Goal: Task Accomplishment & Management: Complete application form

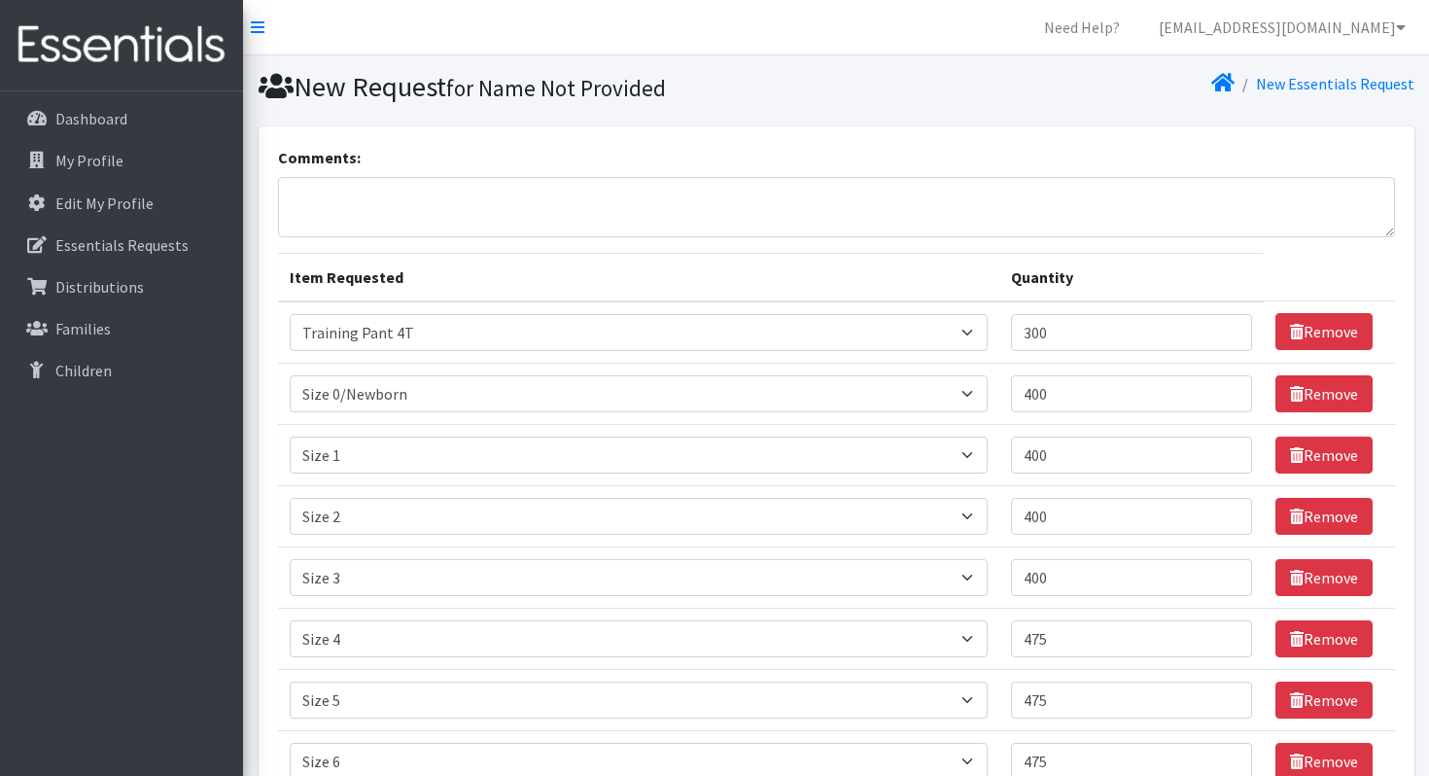
select select "1093"
select select "1095"
select select "1090"
select select "1091"
select select "1094"
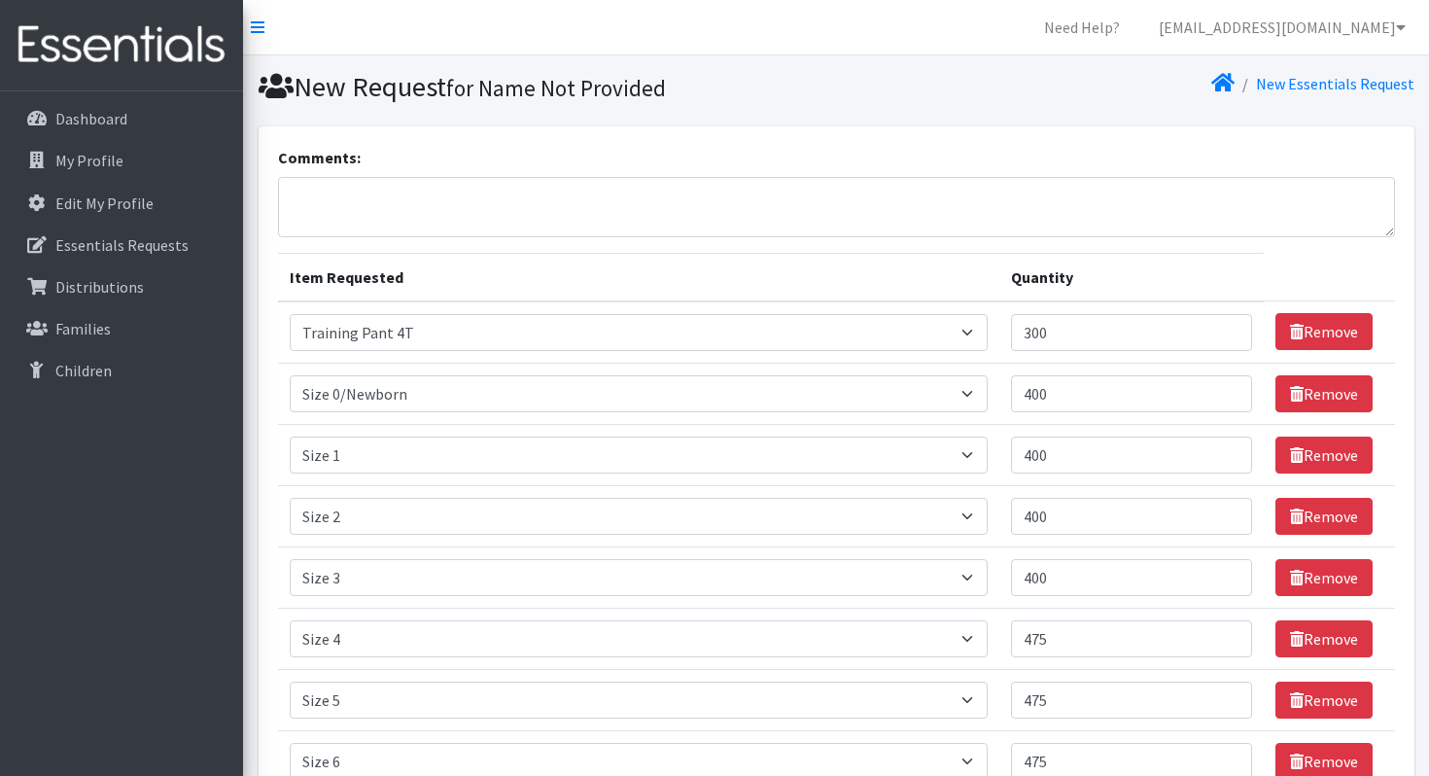
select select "1097"
select select "1098"
select select "1100"
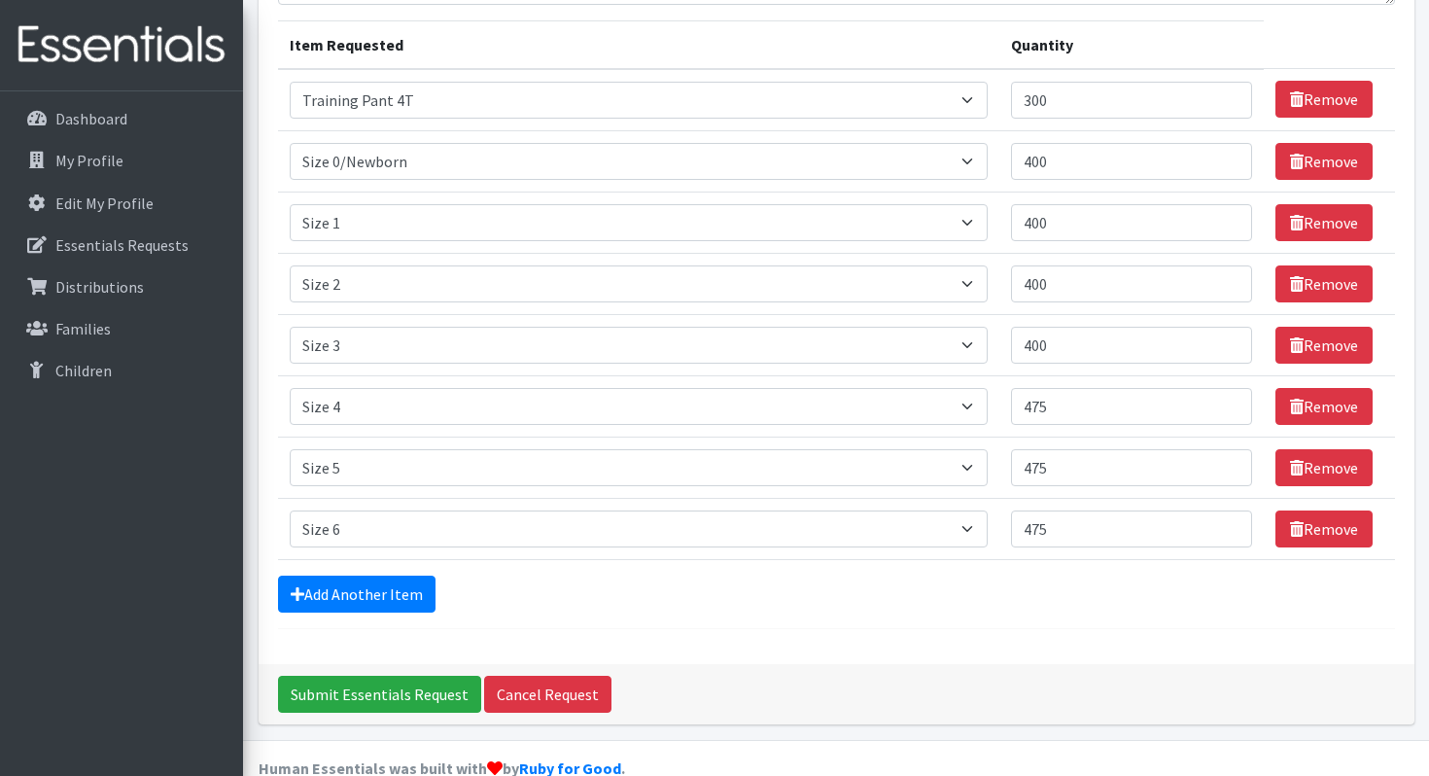
scroll to position [233, 0]
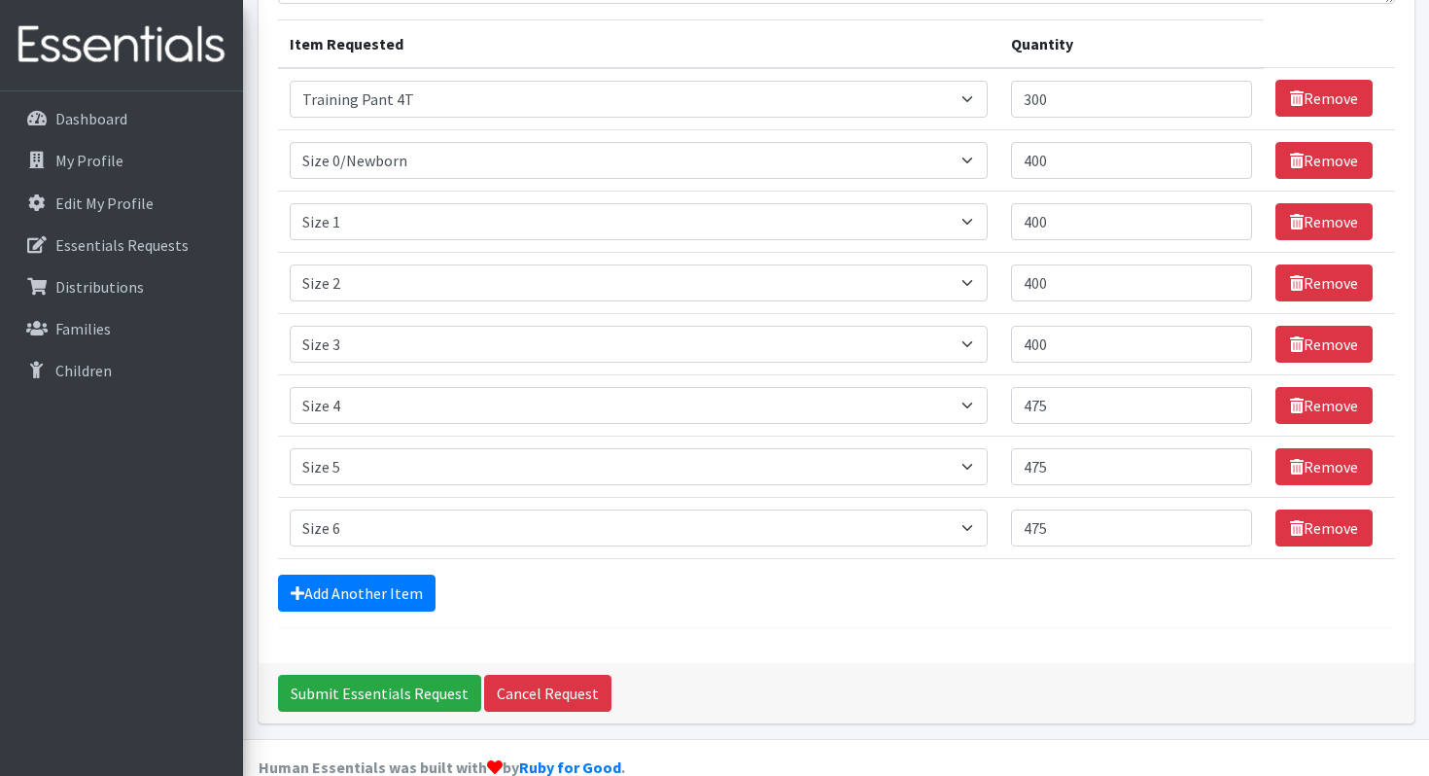
drag, startPoint x: 1087, startPoint y: 414, endPoint x: 998, endPoint y: 405, distance: 90.0
click at [998, 405] on tr "Item Requested Select an item Size 0/Newborn Size 1 Size 2 Size 3 Size 4 Size 5…" at bounding box center [836, 404] width 1117 height 61
type input "550"
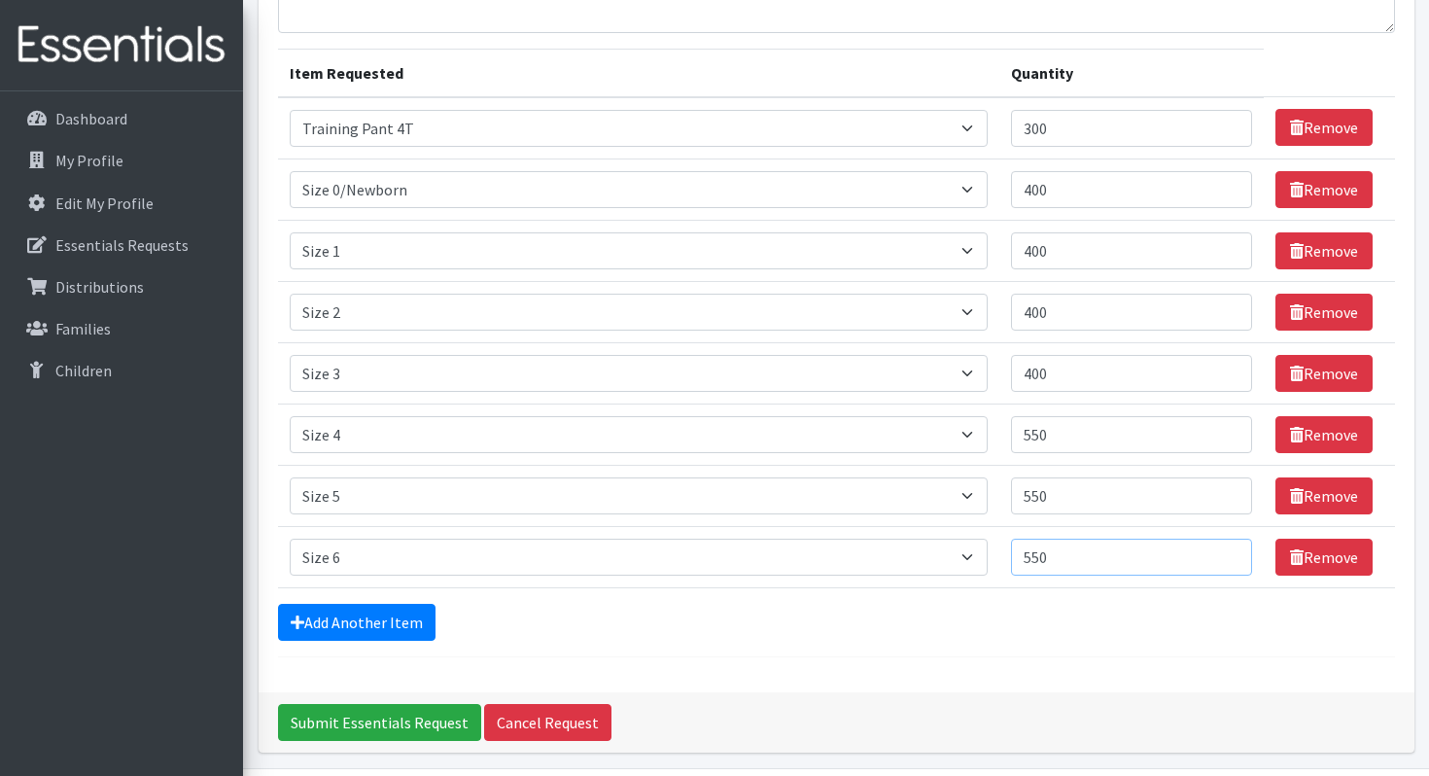
scroll to position [199, 0]
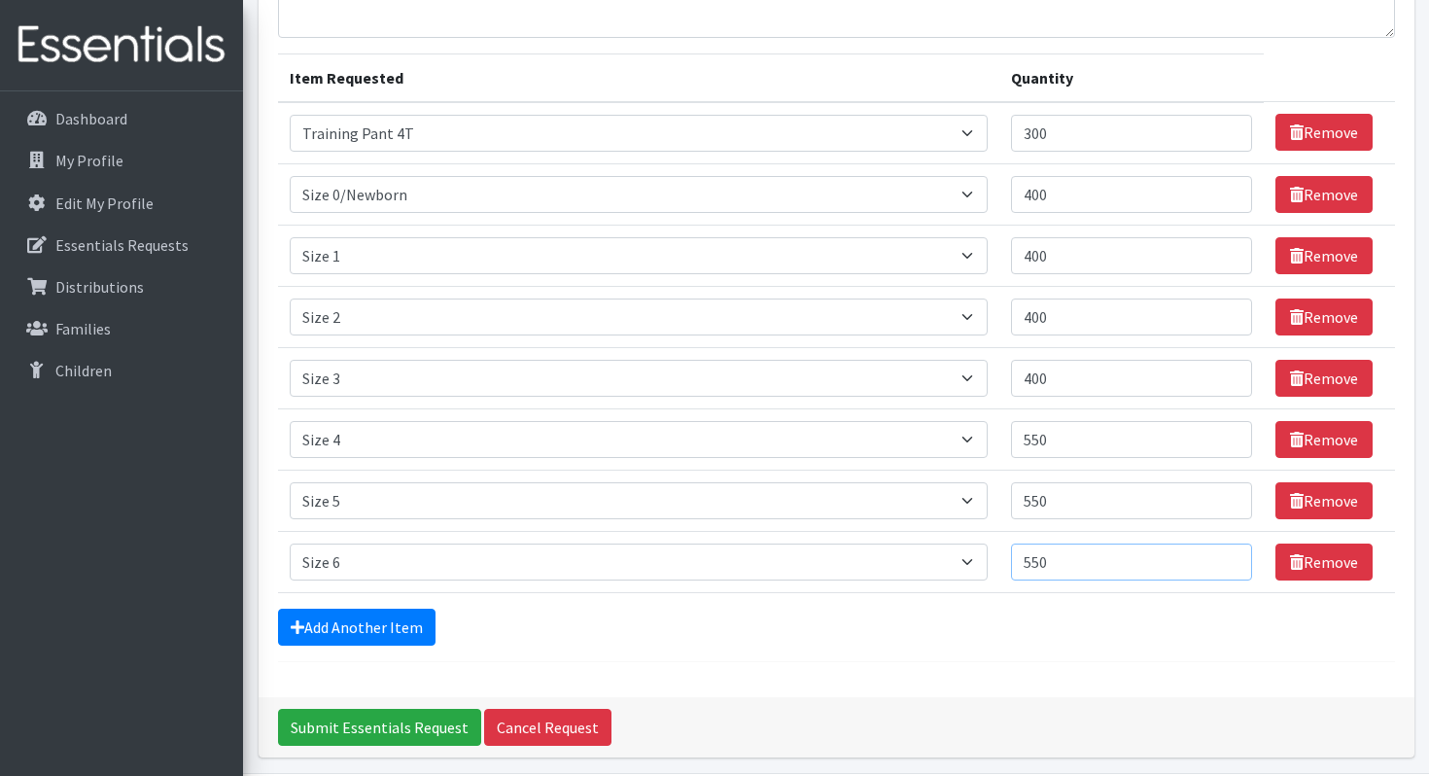
type input "550"
drag, startPoint x: 1074, startPoint y: 190, endPoint x: 1030, endPoint y: 194, distance: 45.0
click at [1031, 194] on td "Quantity 400" at bounding box center [1132, 193] width 264 height 61
type input "450"
type input "5"
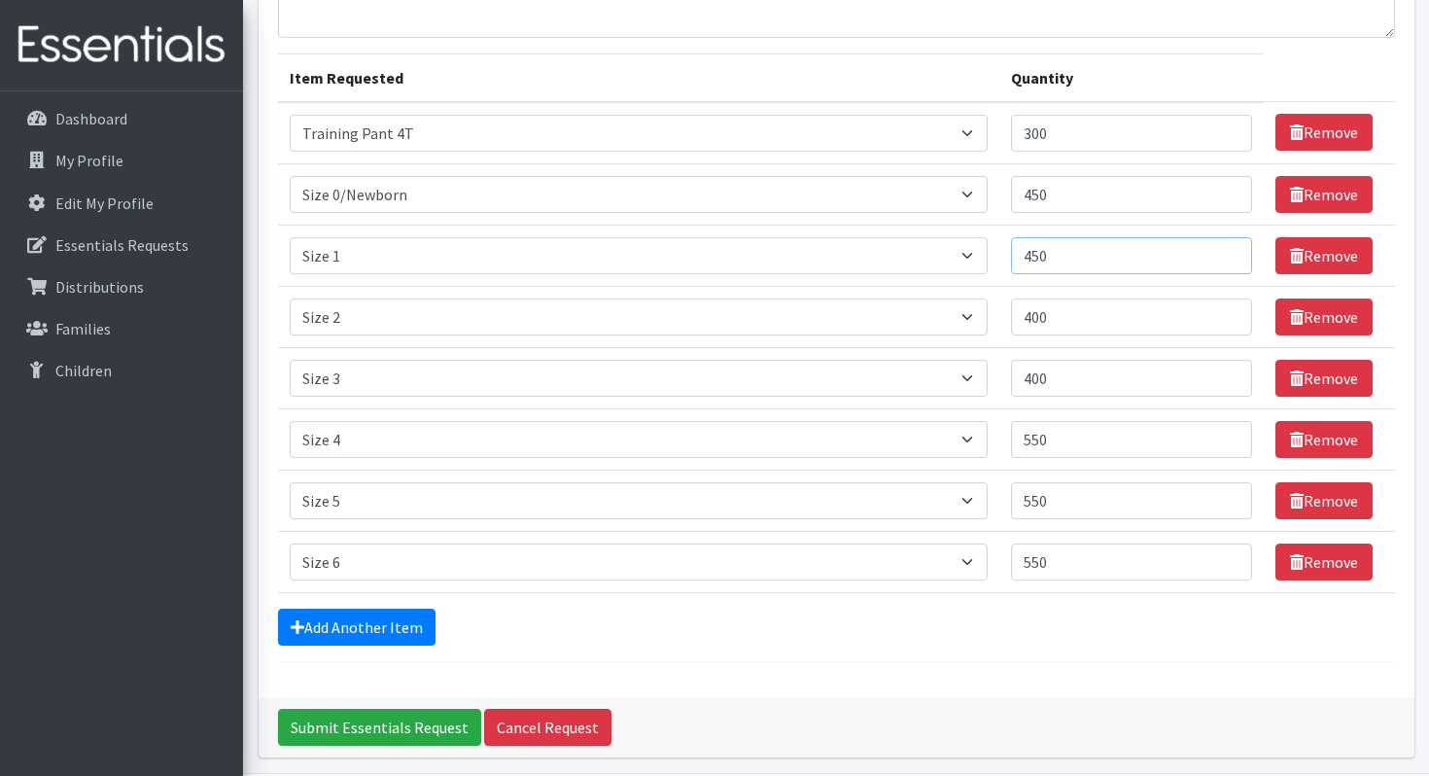
type input "450"
type input "600"
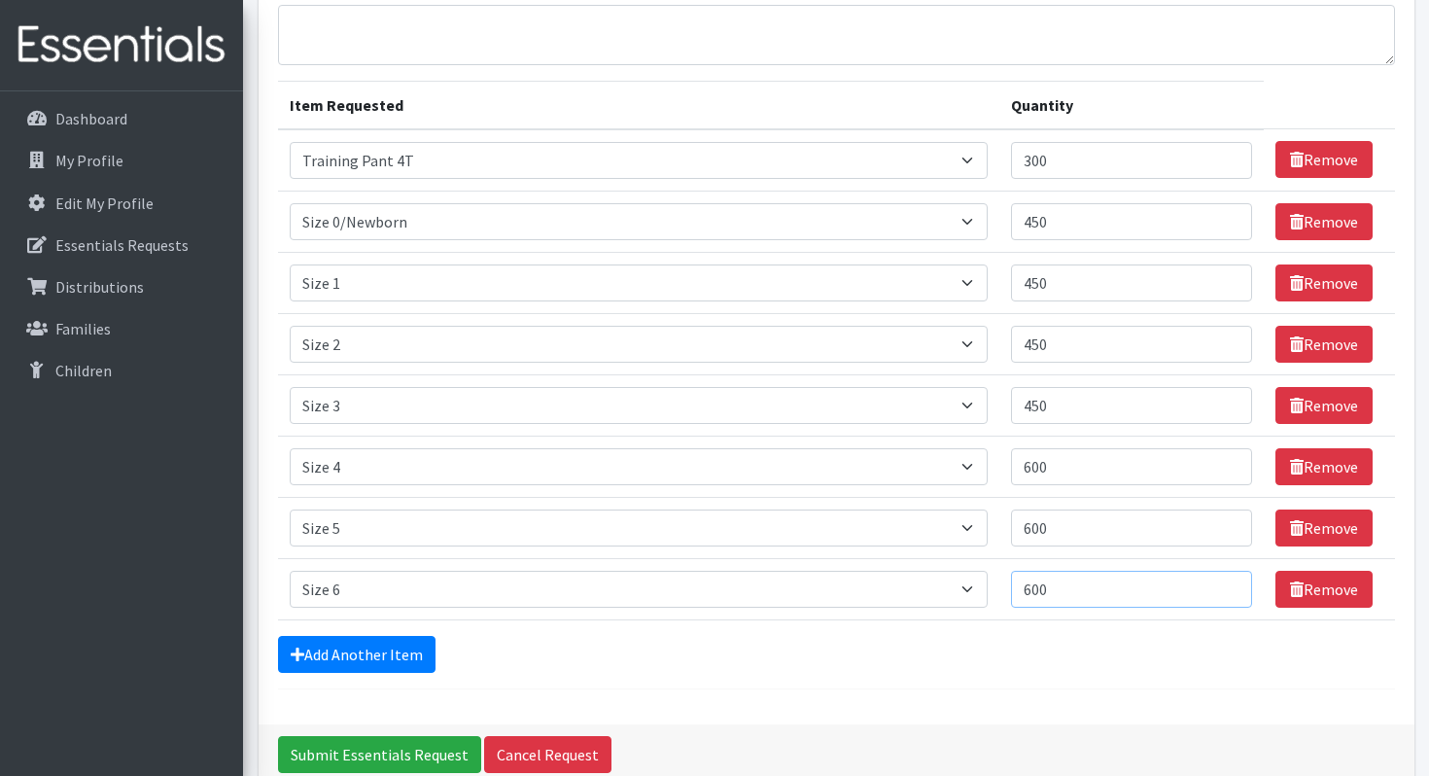
scroll to position [170, 0]
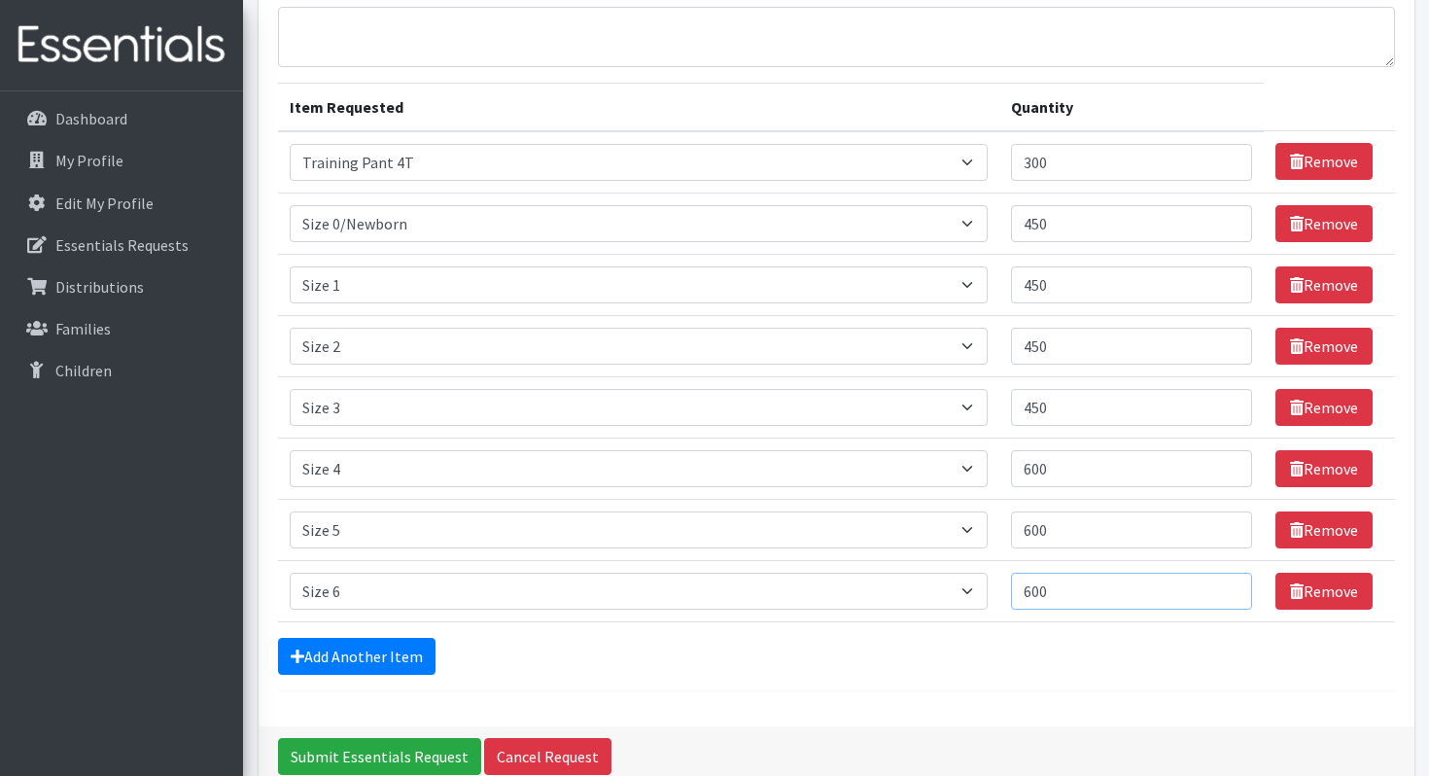
type input "600"
click at [1063, 222] on input "450" at bounding box center [1131, 223] width 241 height 37
type input "400"
click at [1081, 286] on input "450" at bounding box center [1131, 284] width 241 height 37
type input "400"
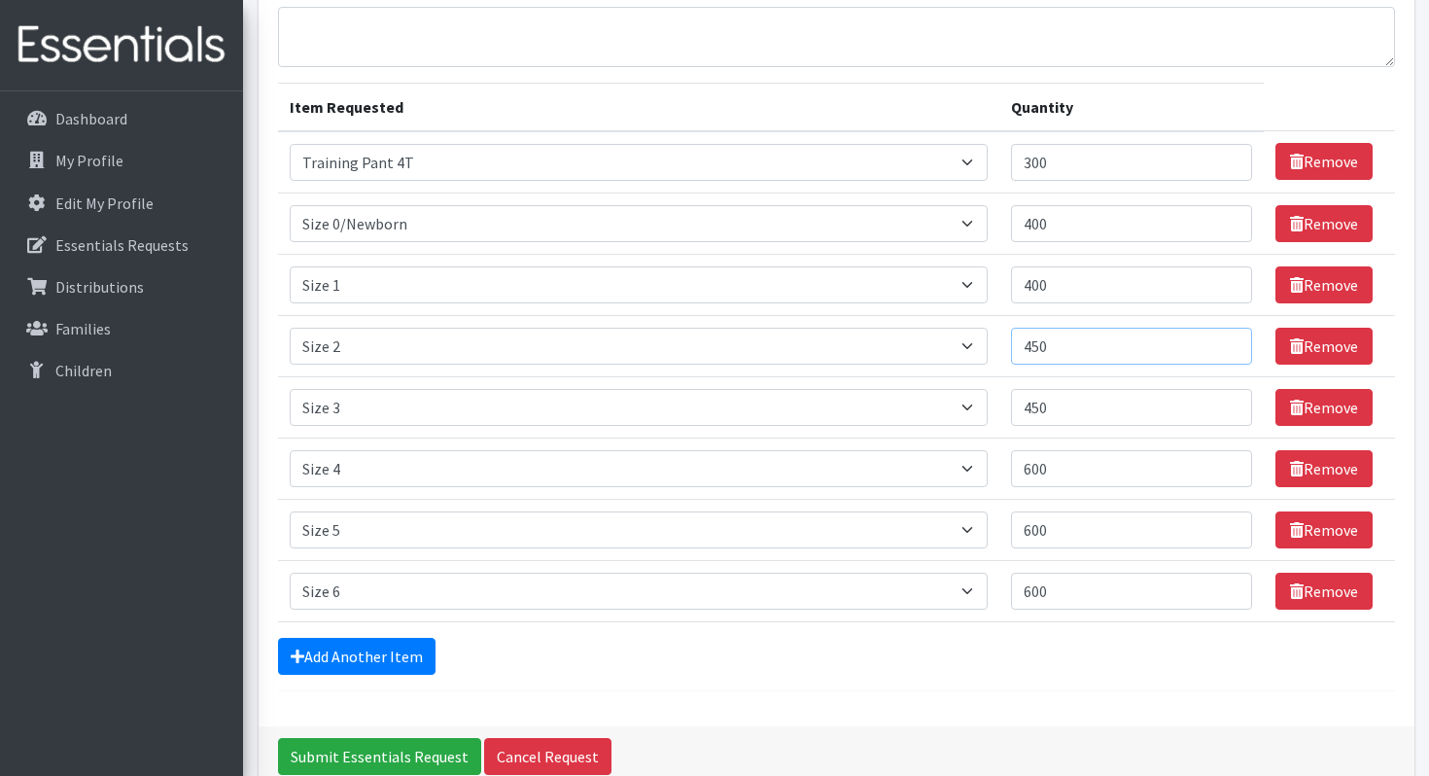
click at [1087, 351] on input "450" at bounding box center [1131, 346] width 241 height 37
type input "400"
click at [1071, 407] on input "450" at bounding box center [1131, 407] width 241 height 37
type input "400"
click at [1071, 469] on input "600" at bounding box center [1131, 468] width 241 height 37
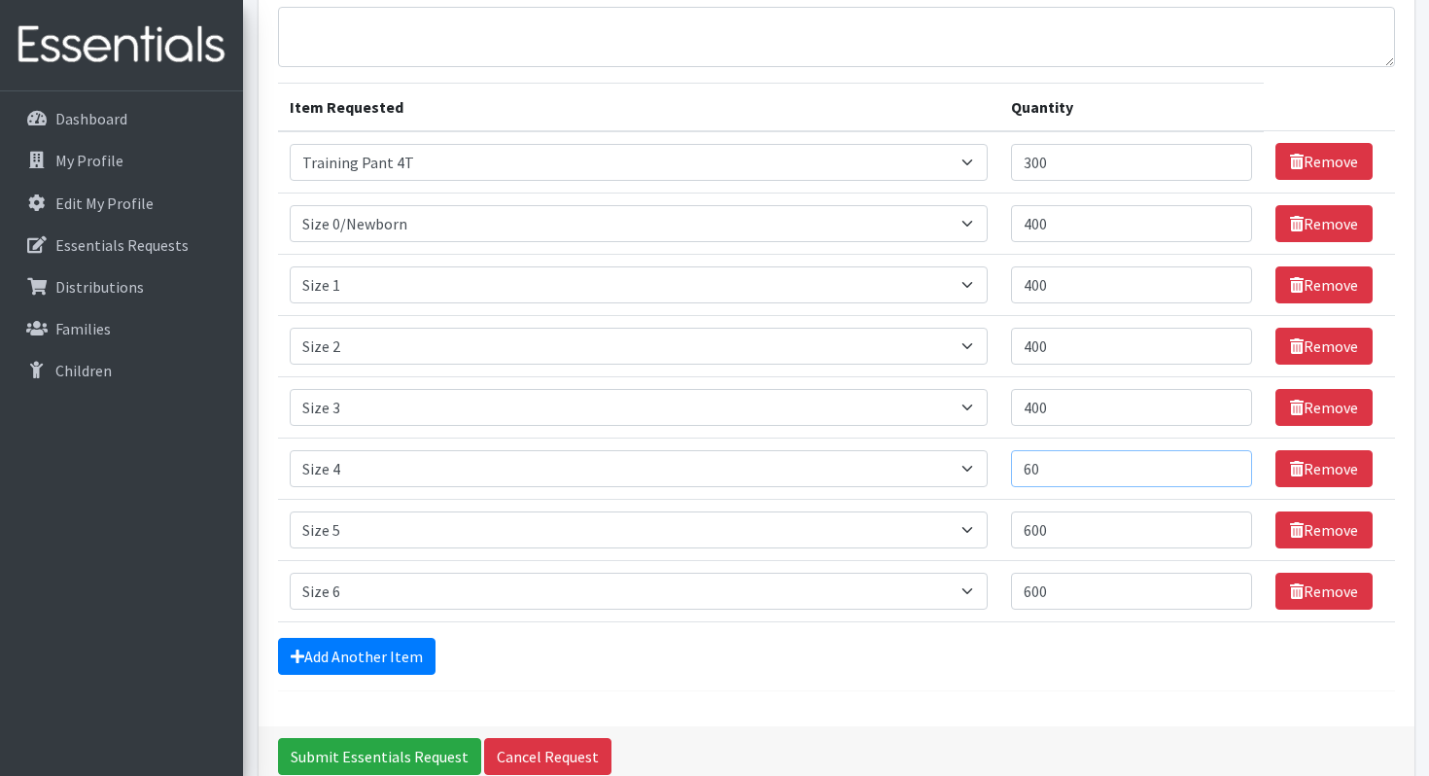
type input "6"
type input "550"
click at [278, 738] on input "Submit Essentials Request" at bounding box center [379, 756] width 203 height 37
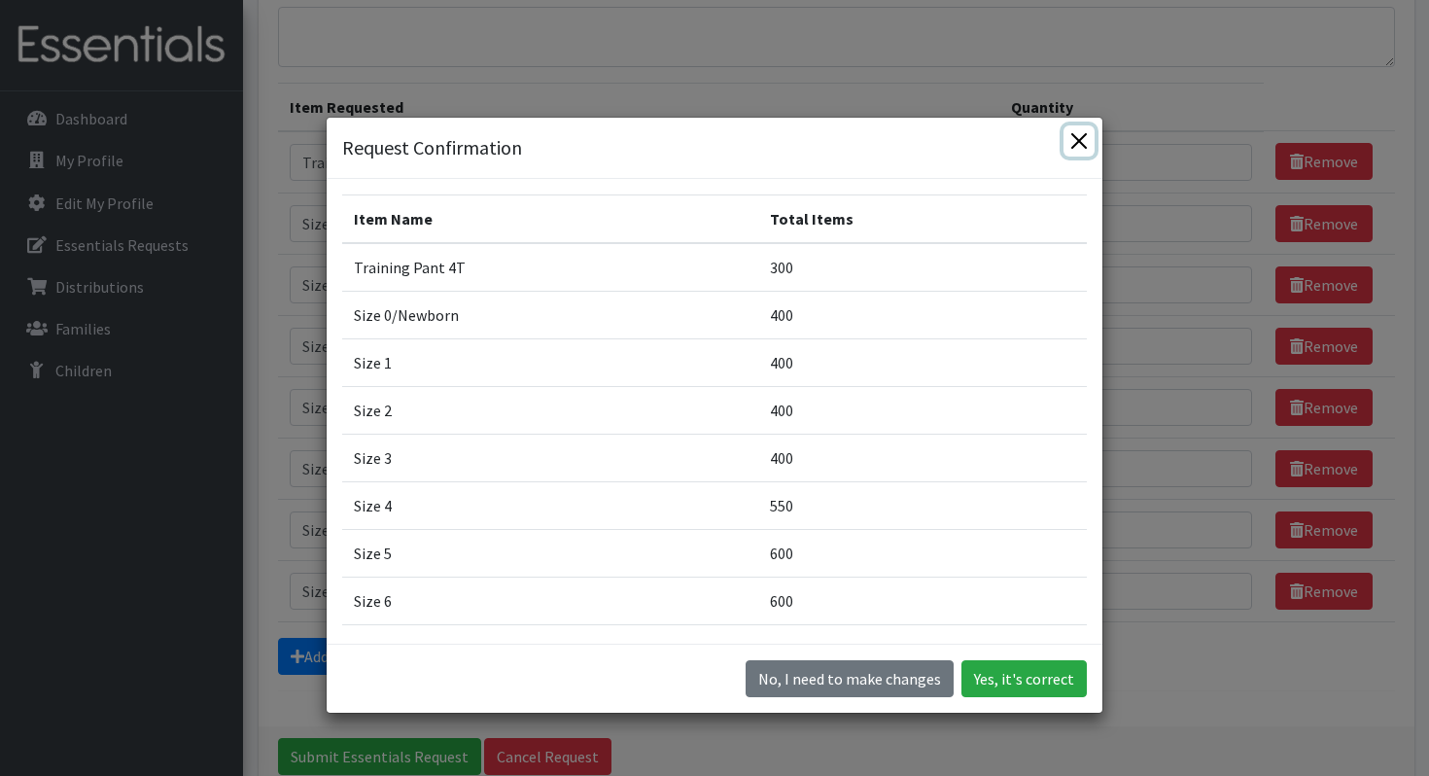
click at [1079, 136] on button "Close" at bounding box center [1079, 140] width 31 height 31
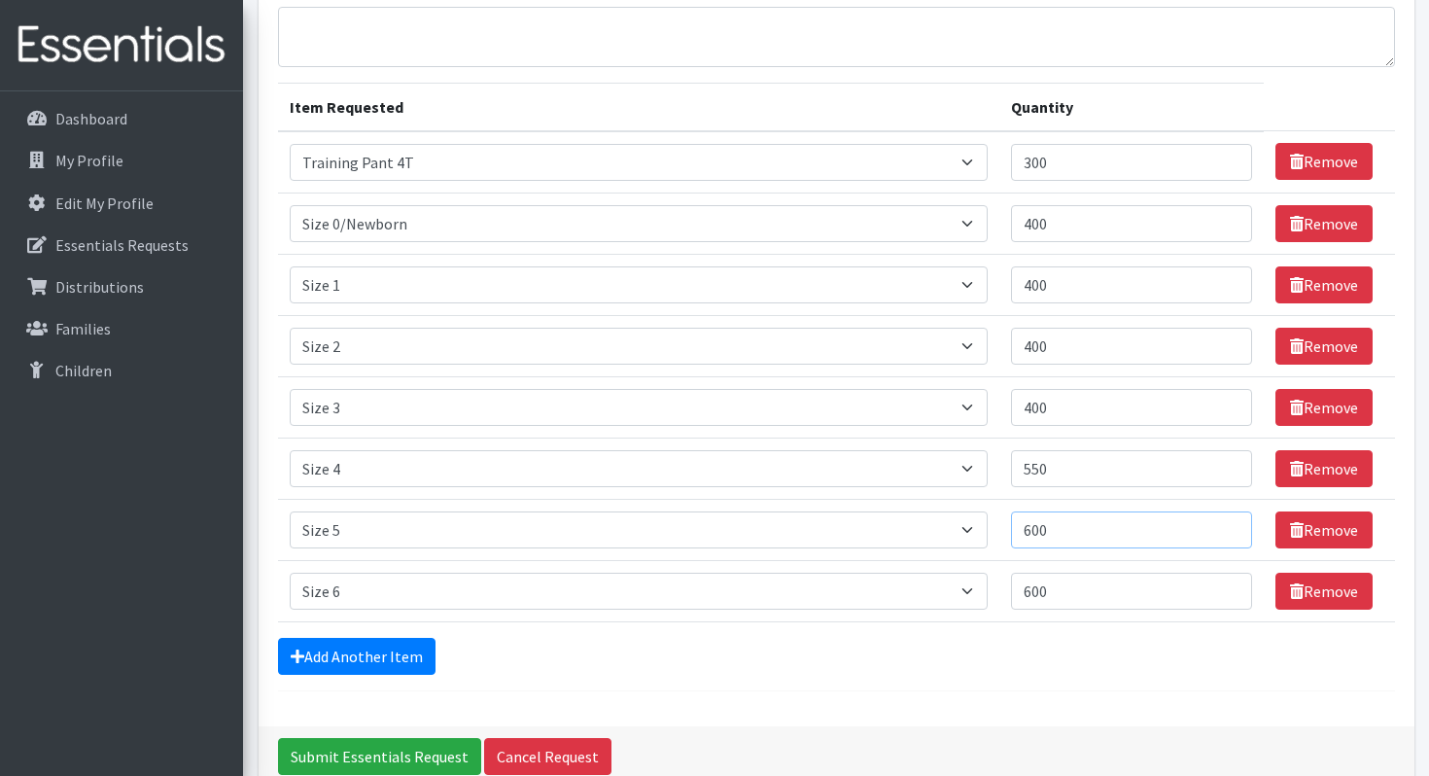
drag, startPoint x: 1083, startPoint y: 530, endPoint x: 1027, endPoint y: 524, distance: 56.7
click at [1027, 524] on td "Quantity 600" at bounding box center [1132, 529] width 264 height 61
type input "550"
click at [1060, 587] on input "600" at bounding box center [1131, 591] width 241 height 37
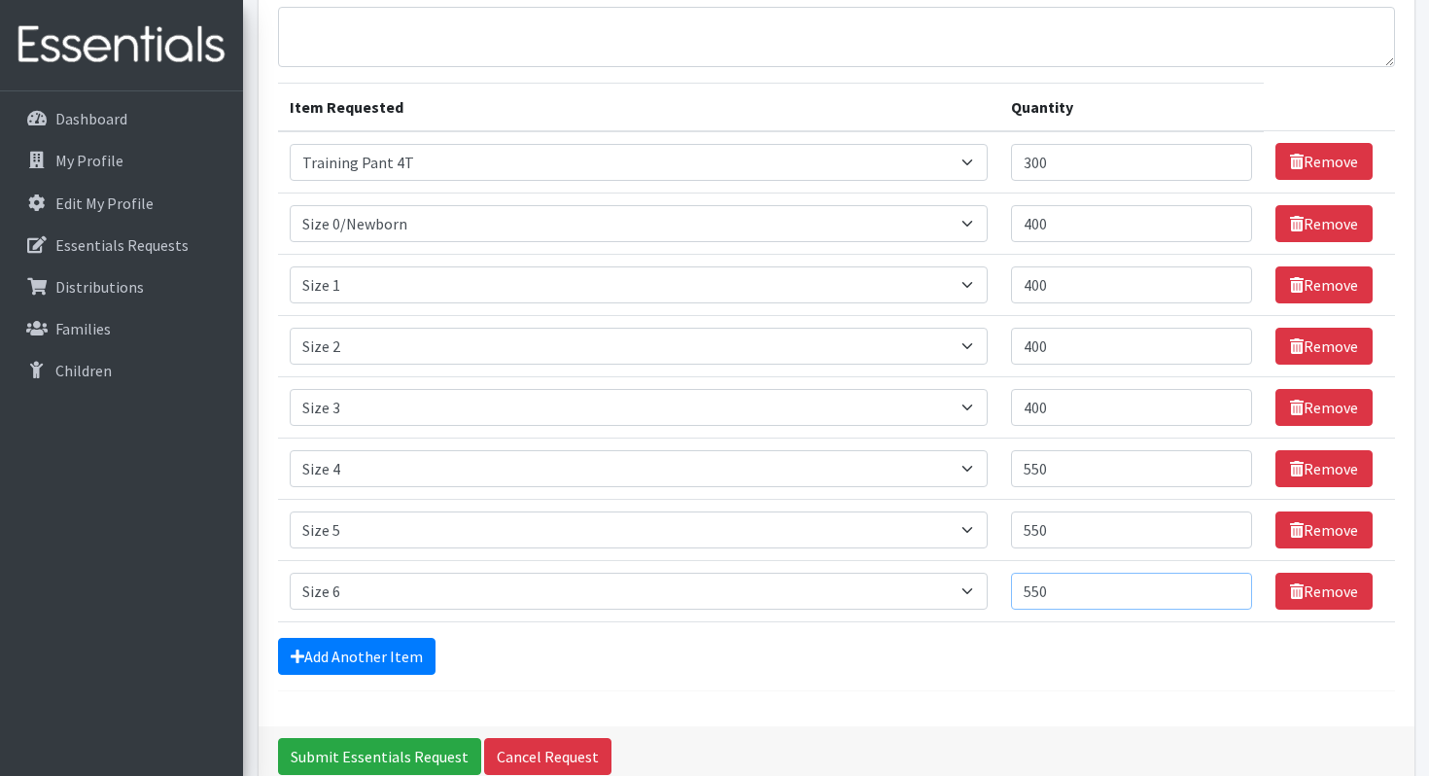
type input "550"
click at [1085, 334] on input "400" at bounding box center [1131, 346] width 241 height 37
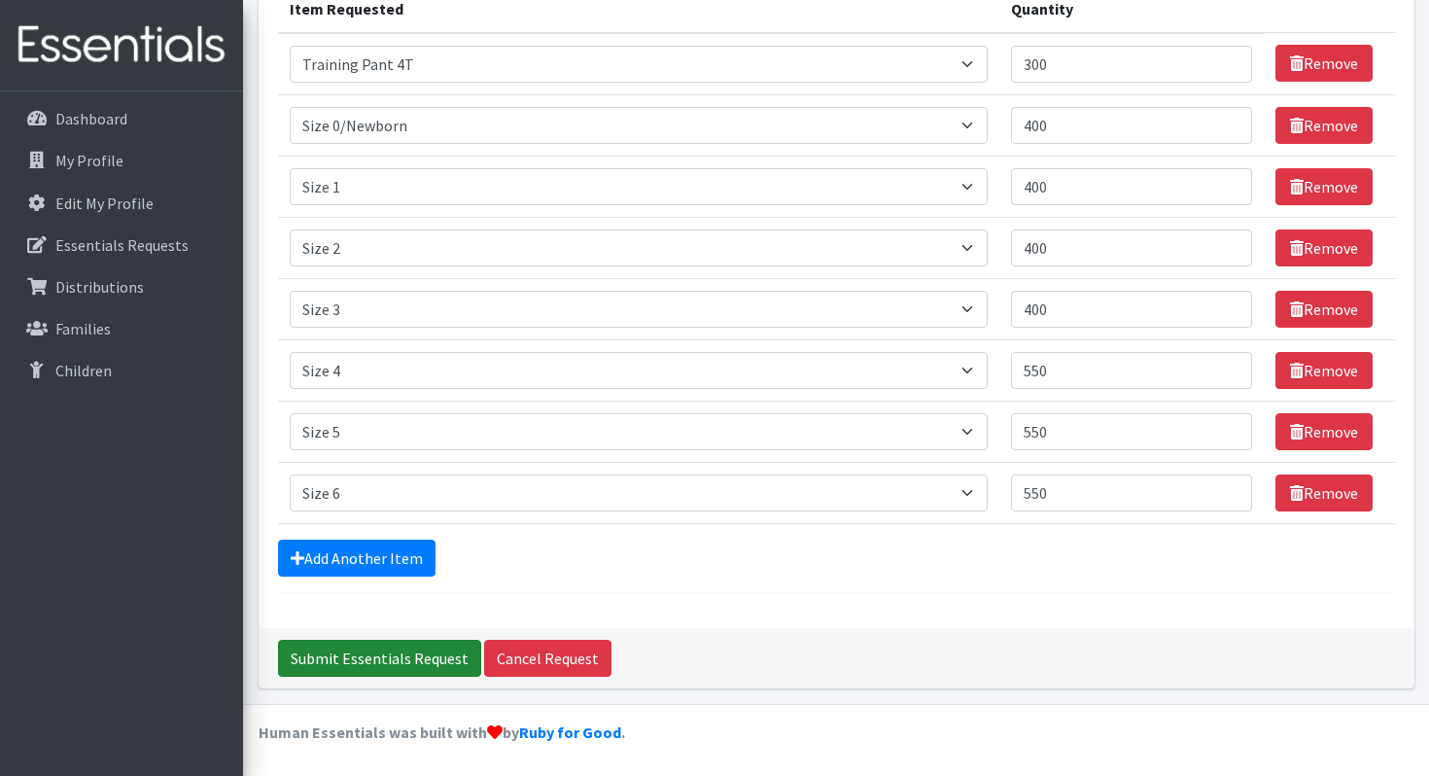
click at [427, 668] on input "Submit Essentials Request" at bounding box center [379, 658] width 203 height 37
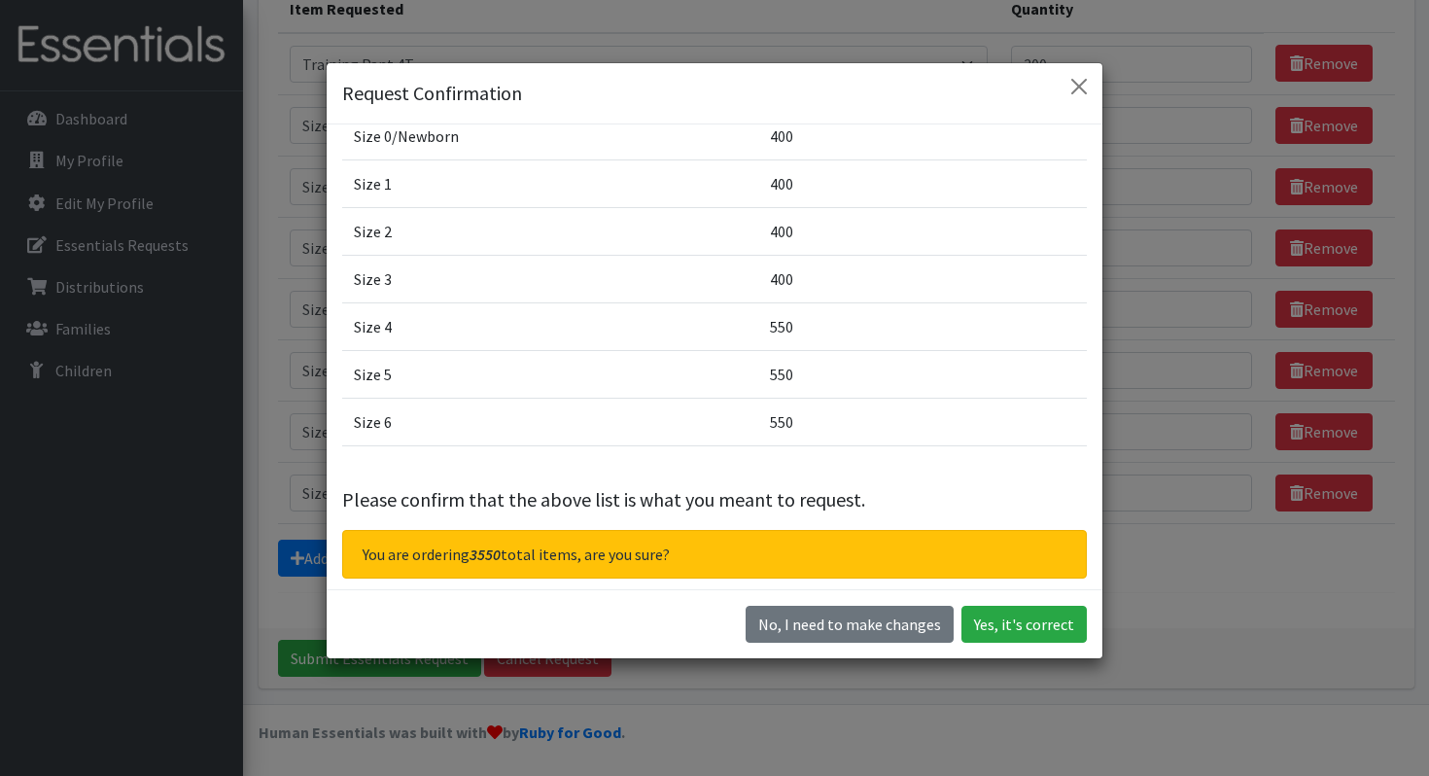
scroll to position [123, 0]
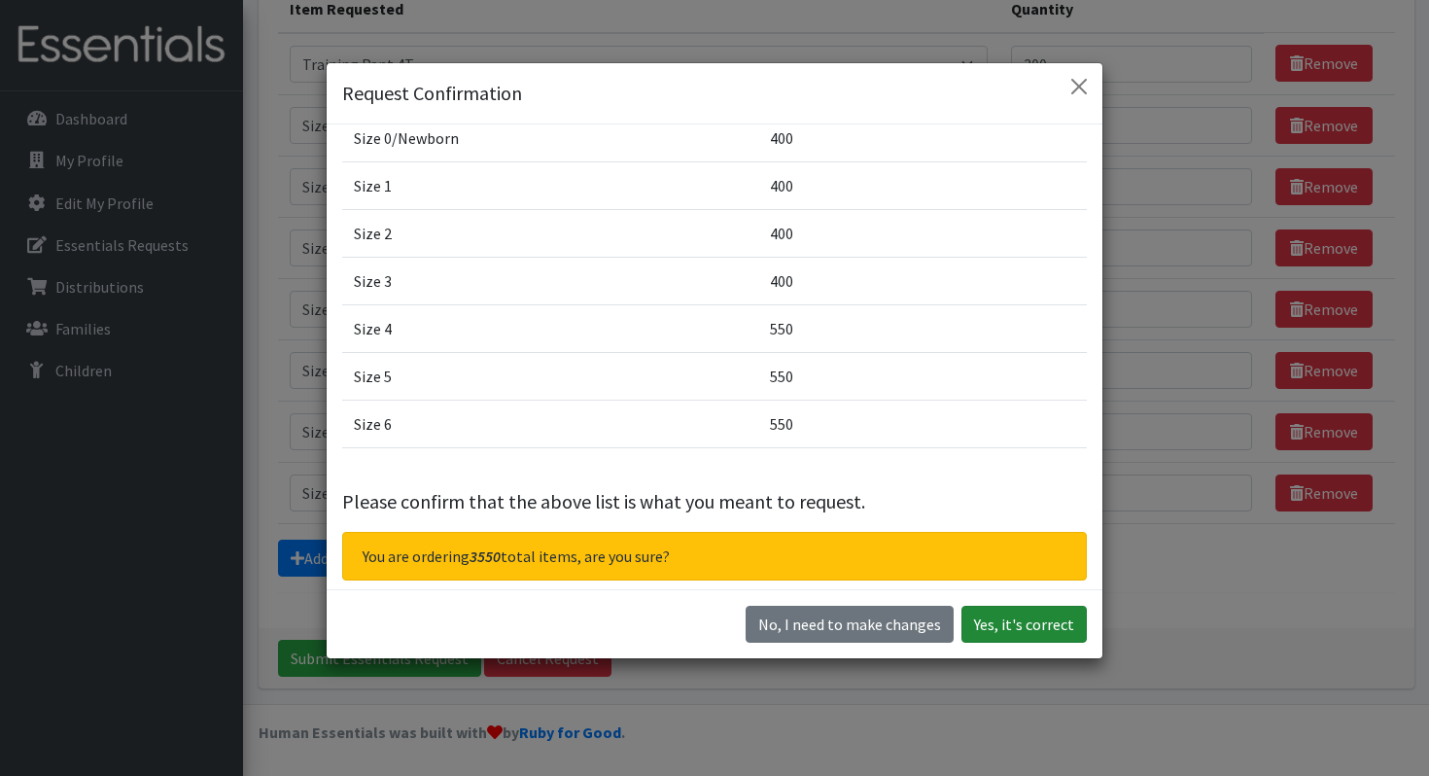
click at [1020, 630] on button "Yes, it's correct" at bounding box center [1024, 624] width 125 height 37
